Goal: Navigation & Orientation: Understand site structure

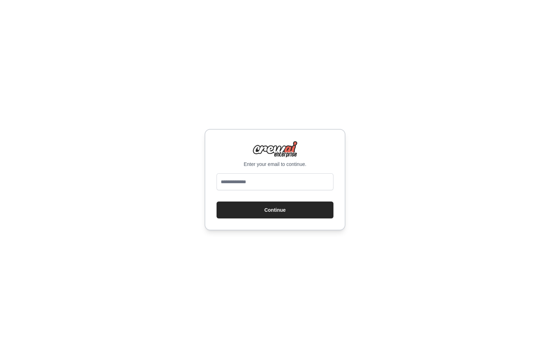
click at [230, 105] on div "Enter your email to continue. Continue" at bounding box center [275, 179] width 550 height 359
click at [243, 189] on input "email" at bounding box center [274, 181] width 117 height 17
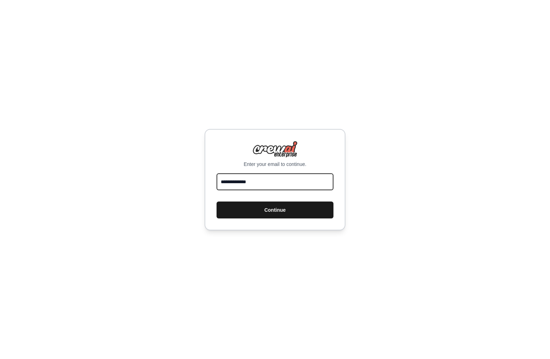
type input "**********"
click at [273, 208] on button "Continue" at bounding box center [274, 209] width 117 height 17
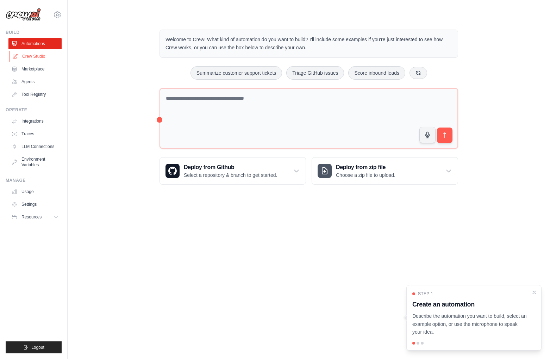
click at [30, 57] on link "Crew Studio" at bounding box center [35, 56] width 53 height 11
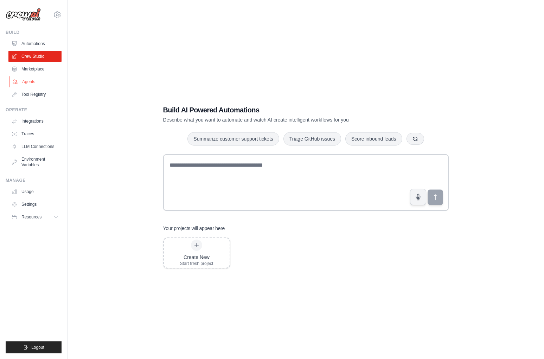
click at [34, 81] on link "Agents" at bounding box center [35, 81] width 53 height 11
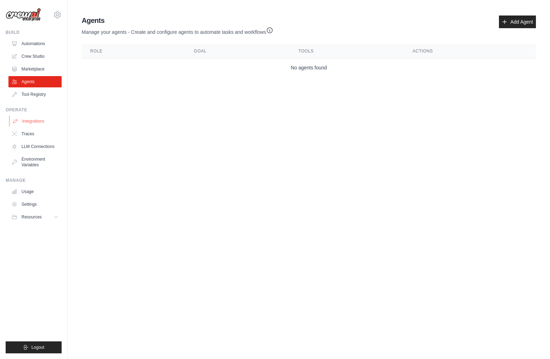
click at [38, 119] on link "Integrations" at bounding box center [35, 120] width 53 height 11
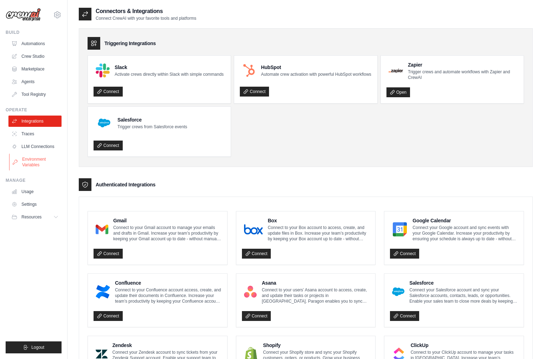
click at [36, 159] on link "Environment Variables" at bounding box center [35, 161] width 53 height 17
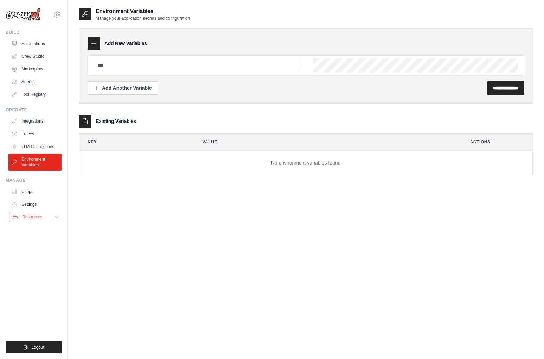
click at [30, 219] on span "Resources" at bounding box center [32, 217] width 20 height 6
click at [30, 54] on link "Crew Studio" at bounding box center [35, 56] width 53 height 11
